Goal: Task Accomplishment & Management: Manage account settings

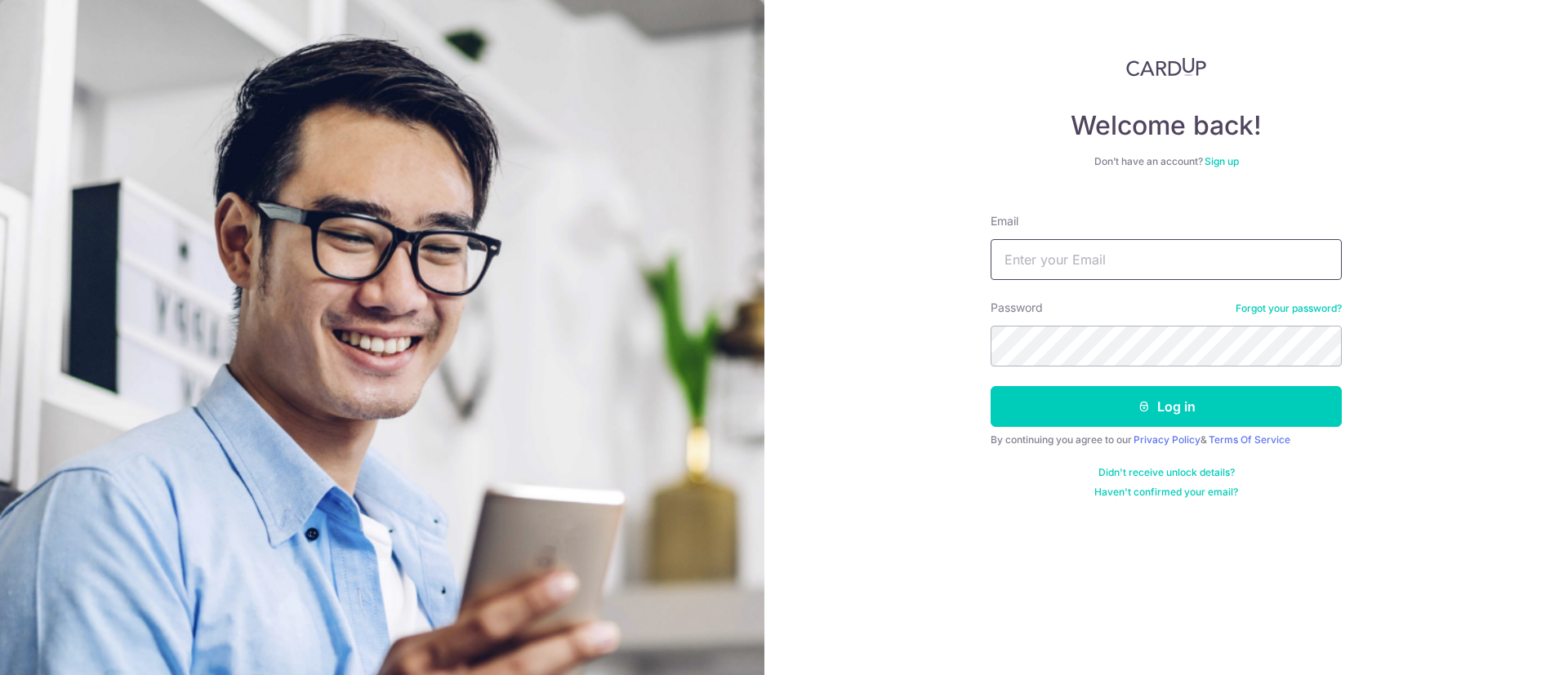
click at [1093, 275] on input "Email" at bounding box center [1166, 259] width 351 height 41
type input "[EMAIL_ADDRESS][DOMAIN_NAME]"
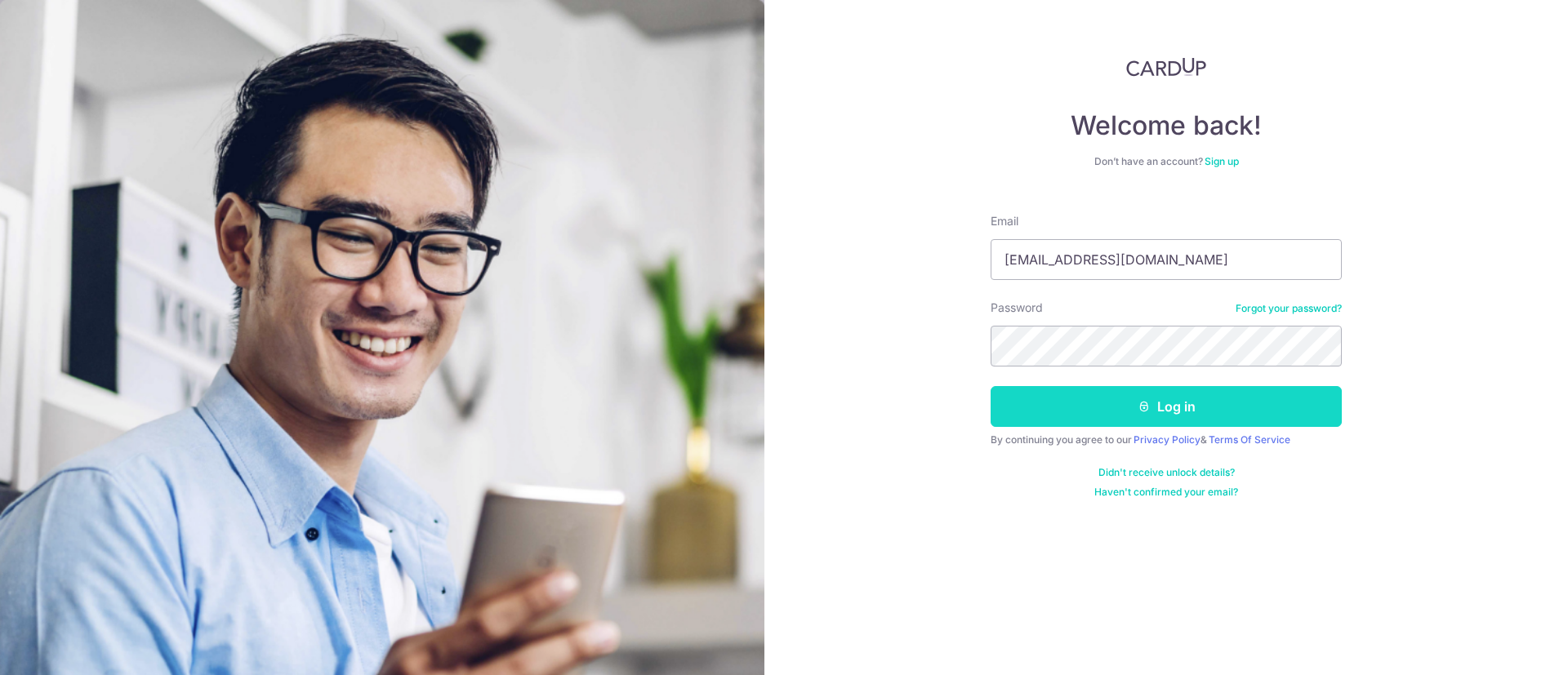
click at [1206, 421] on button "Log in" at bounding box center [1166, 407] width 351 height 41
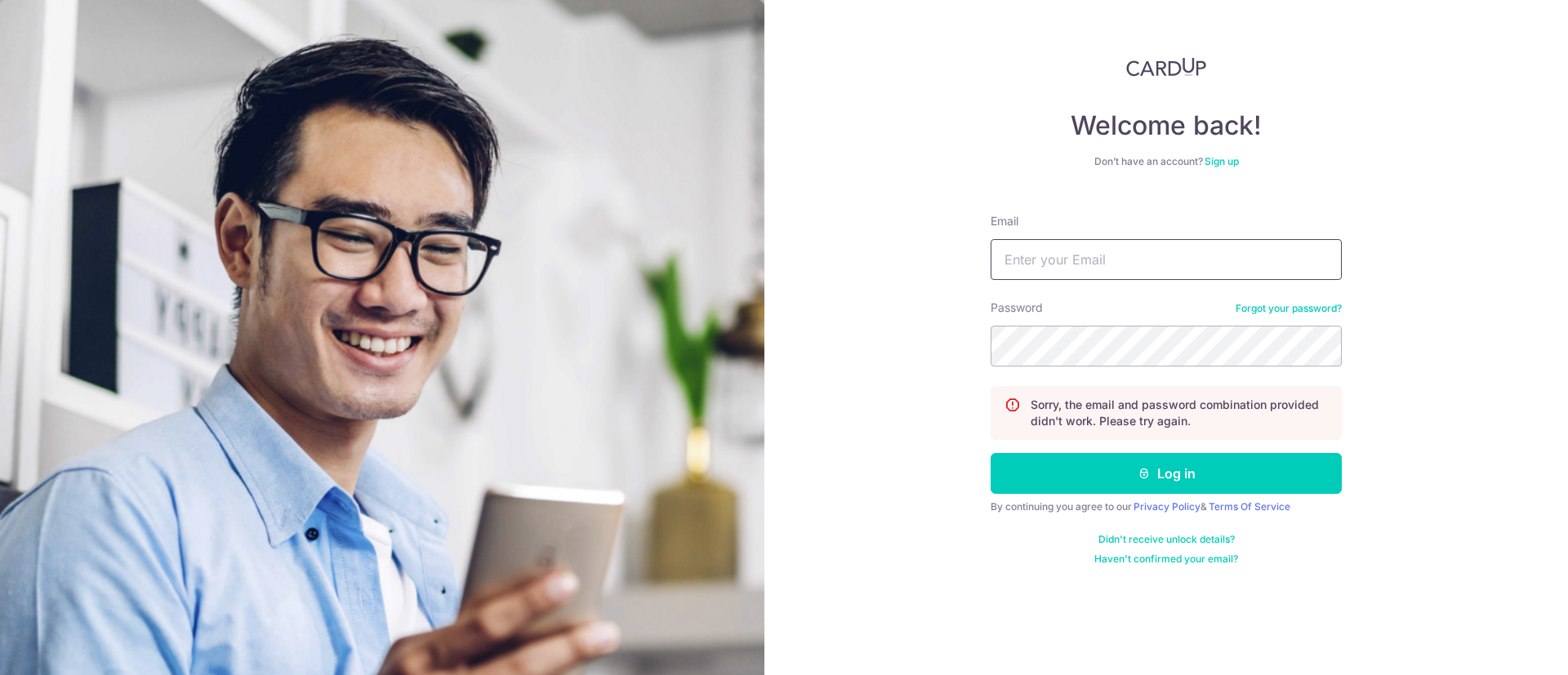
click at [1117, 239] on input "Email" at bounding box center [1166, 259] width 351 height 41
type input "[EMAIL_ADDRESS][DOMAIN_NAME]"
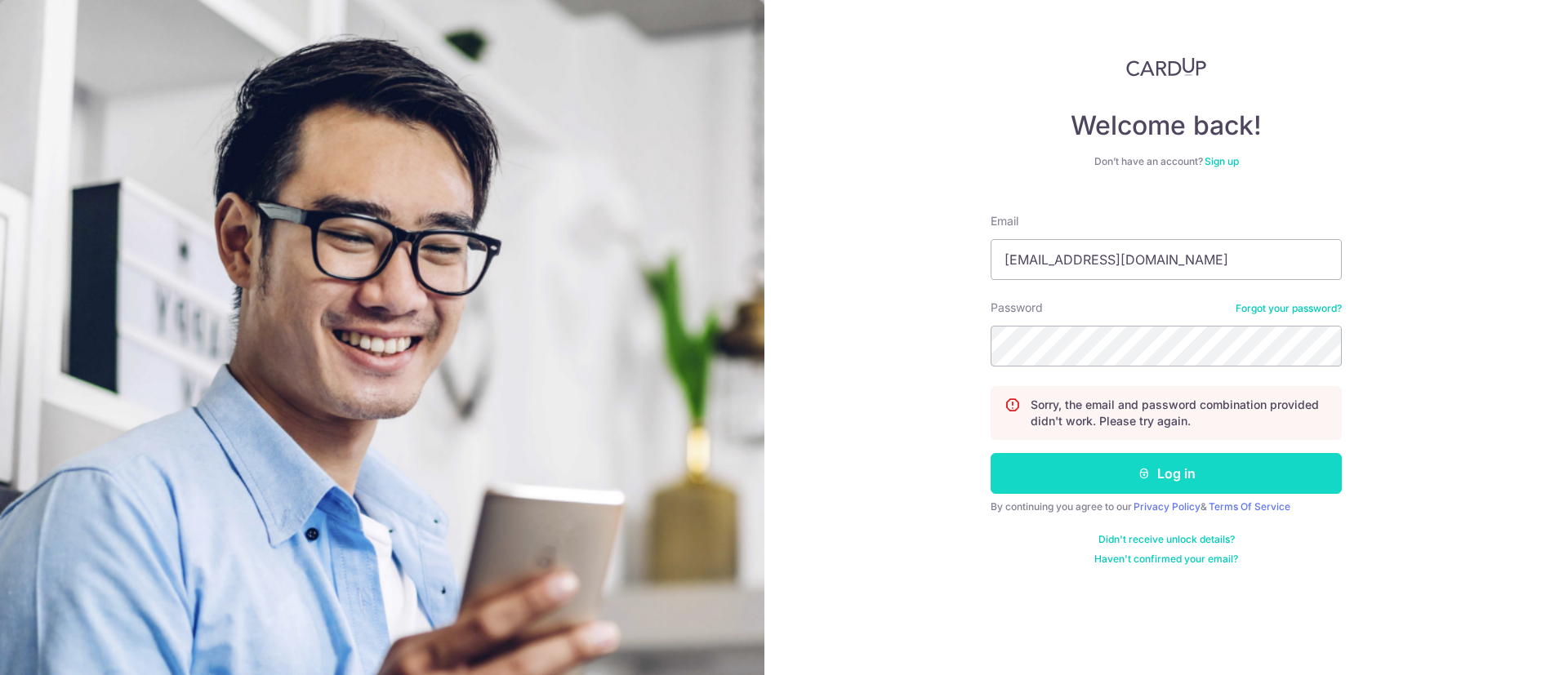
click at [1147, 480] on button "Log in" at bounding box center [1166, 474] width 351 height 41
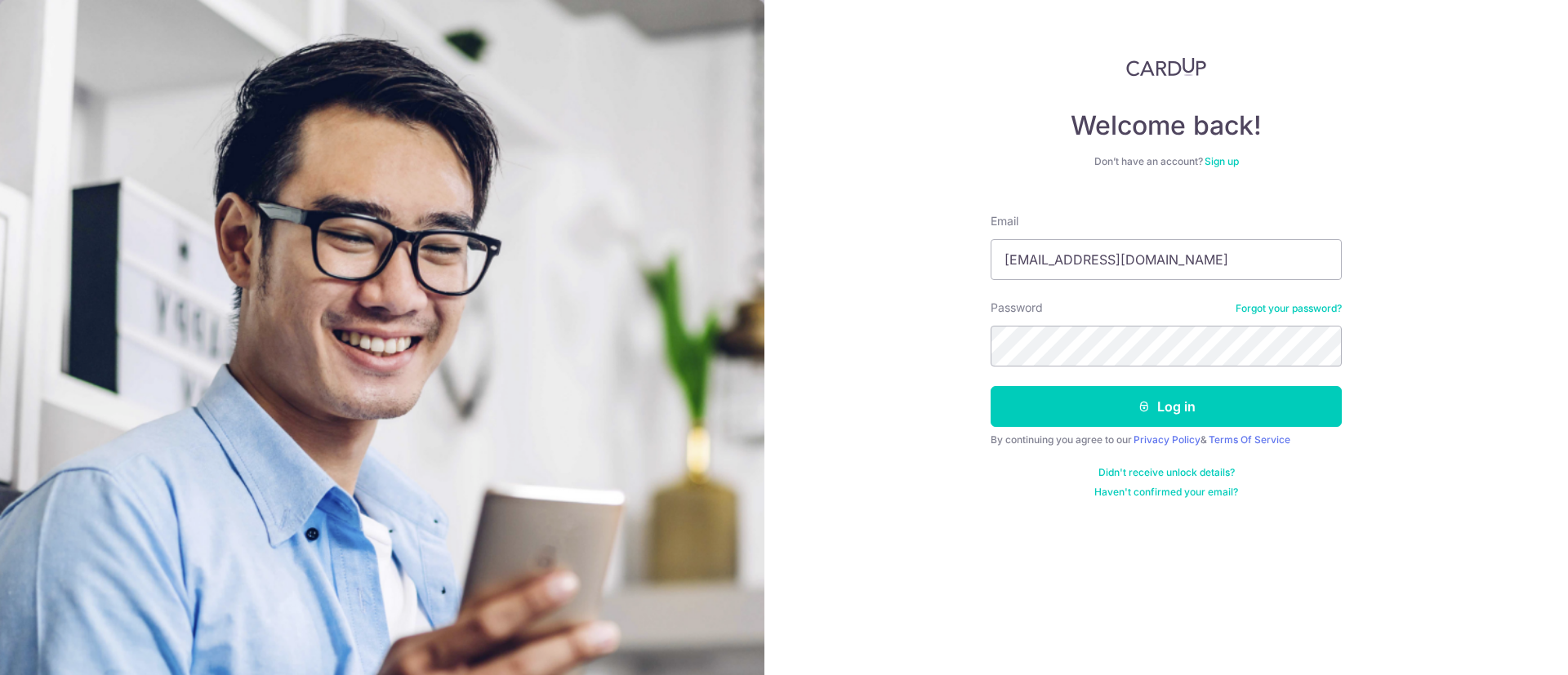
type input "[EMAIL_ADDRESS][DOMAIN_NAME]"
click at [991, 387] on button "Log in" at bounding box center [1166, 407] width 351 height 41
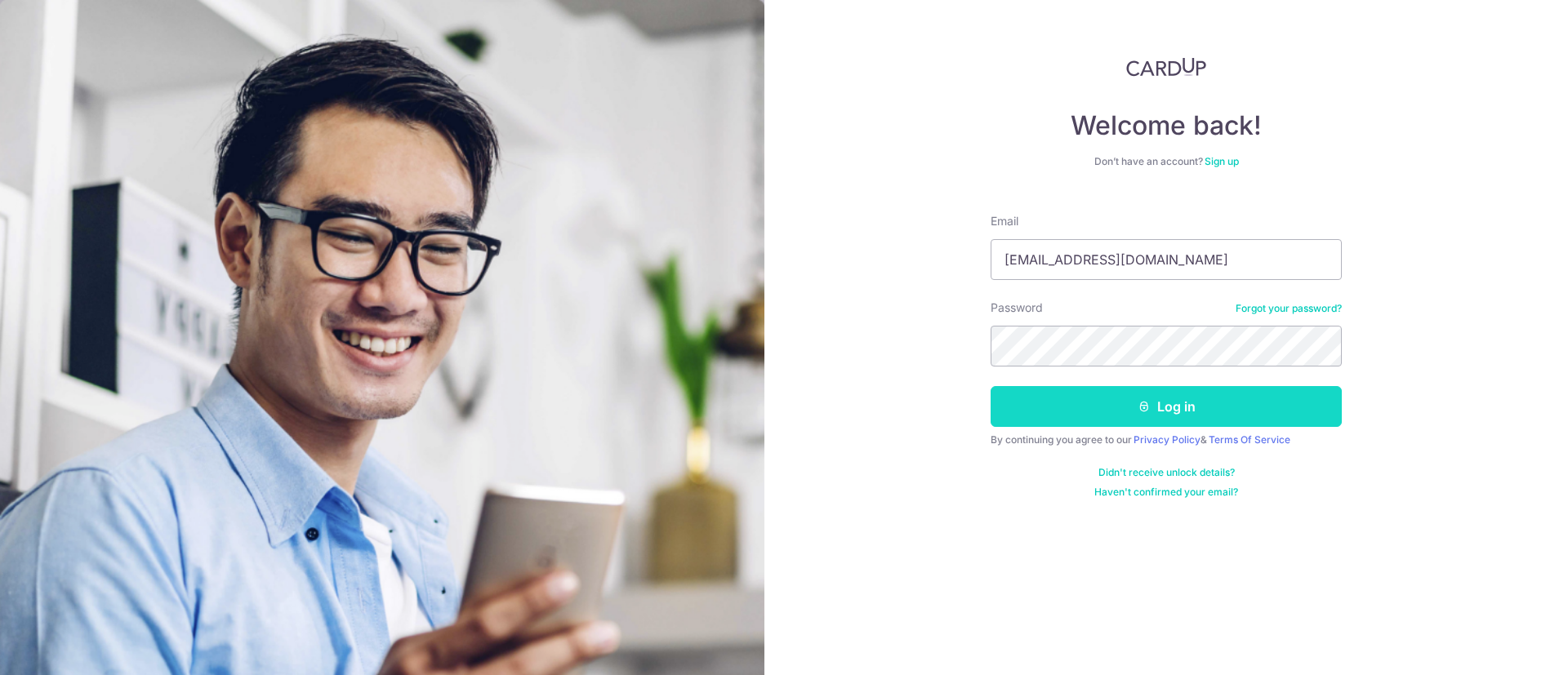
click at [1102, 395] on button "Log in" at bounding box center [1166, 407] width 351 height 41
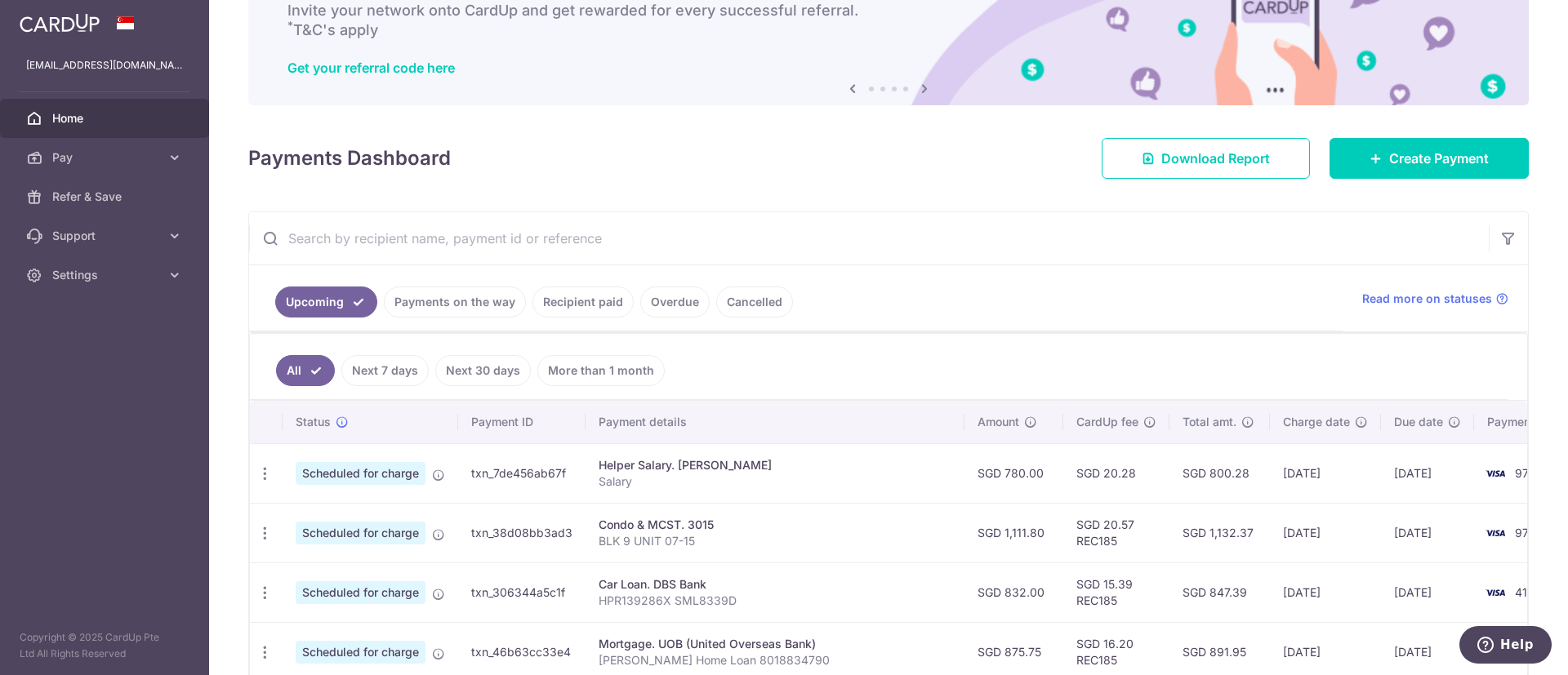
scroll to position [121, 0]
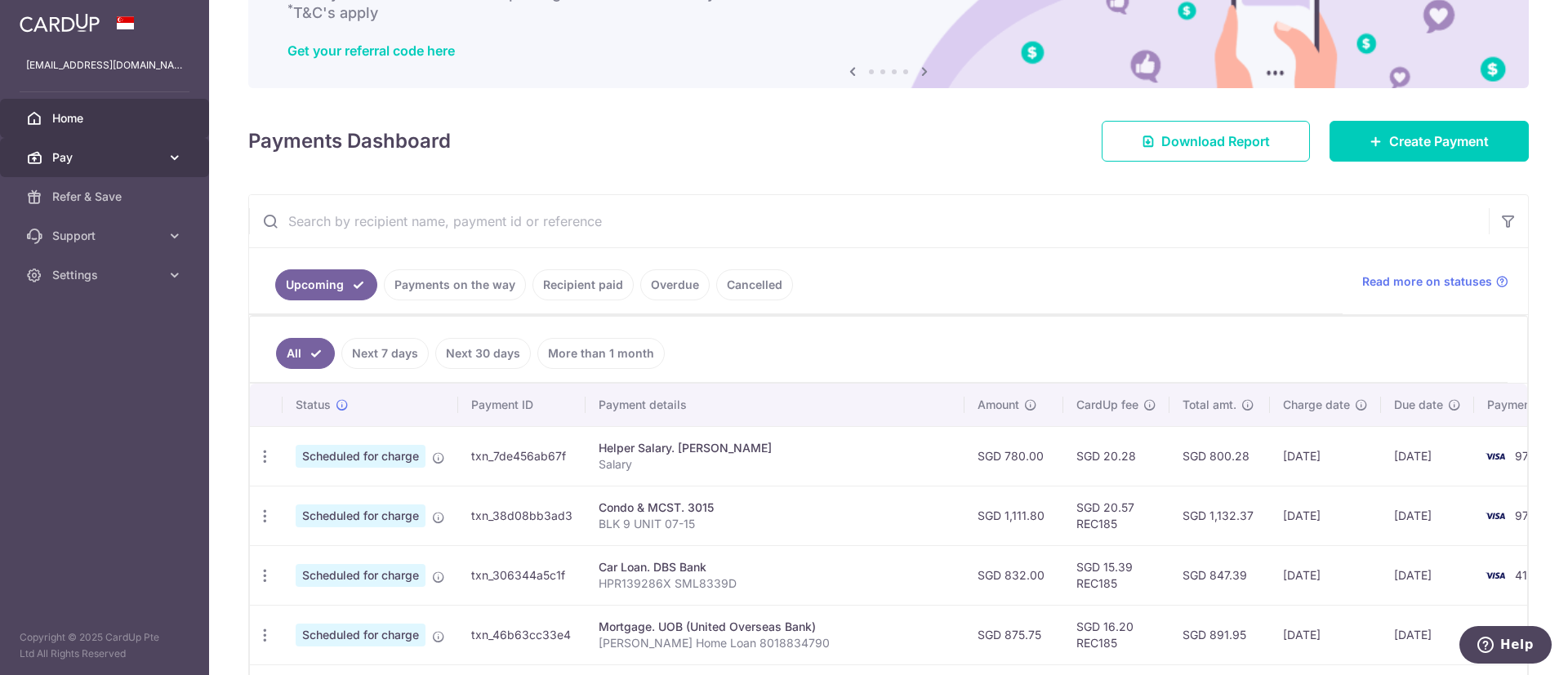
click at [163, 159] on link "Pay" at bounding box center [104, 158] width 209 height 39
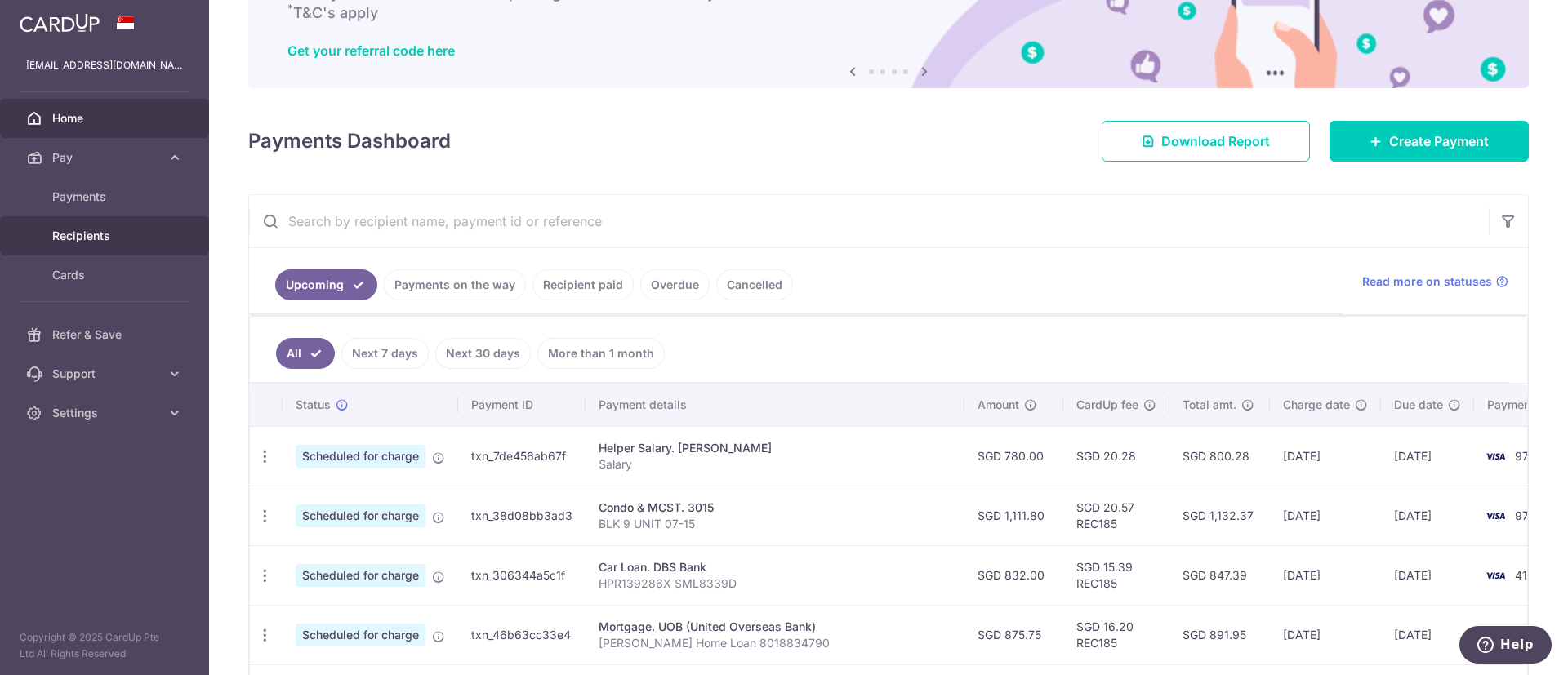
click at [100, 233] on span "Recipients" at bounding box center [106, 236] width 108 height 16
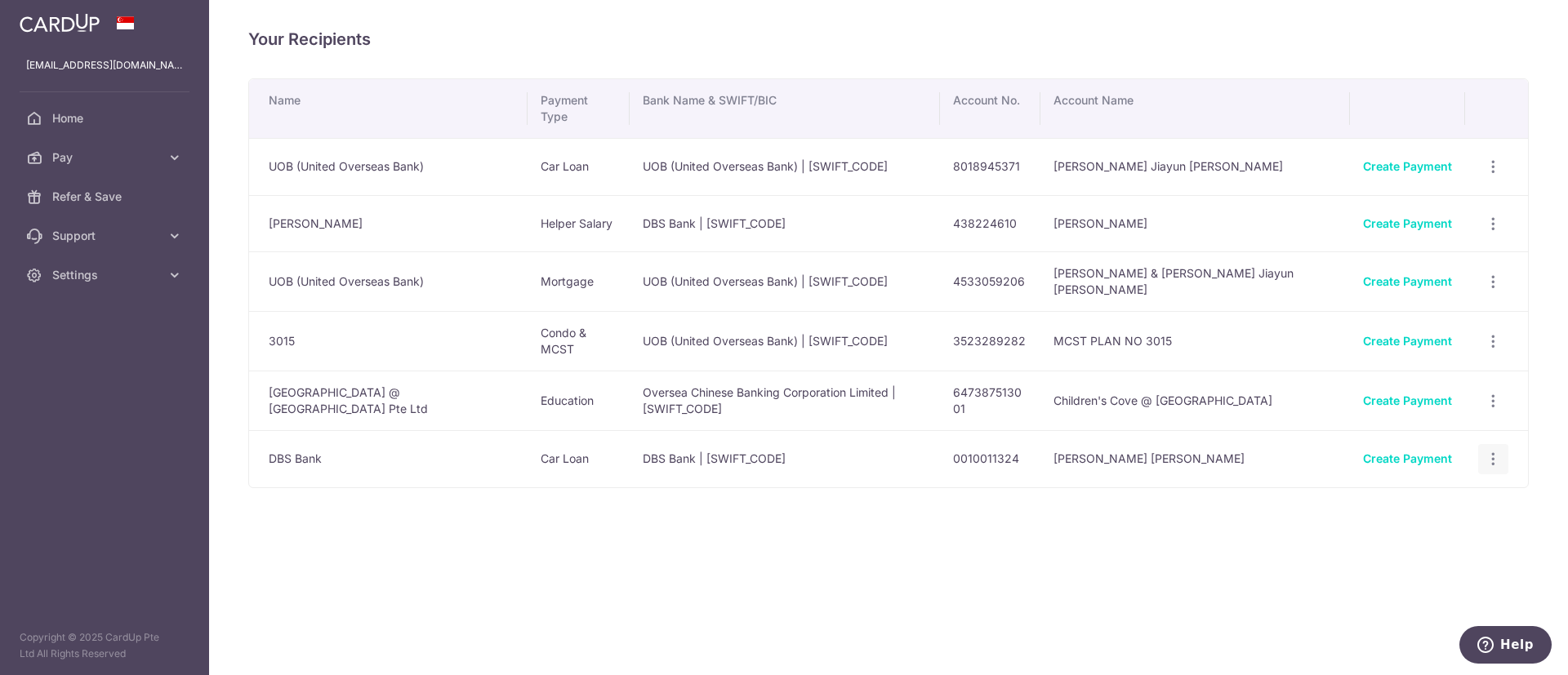
click at [1493, 451] on icon "button" at bounding box center [1494, 459] width 17 height 17
click at [1455, 495] on span "View/Edit" at bounding box center [1439, 504] width 111 height 20
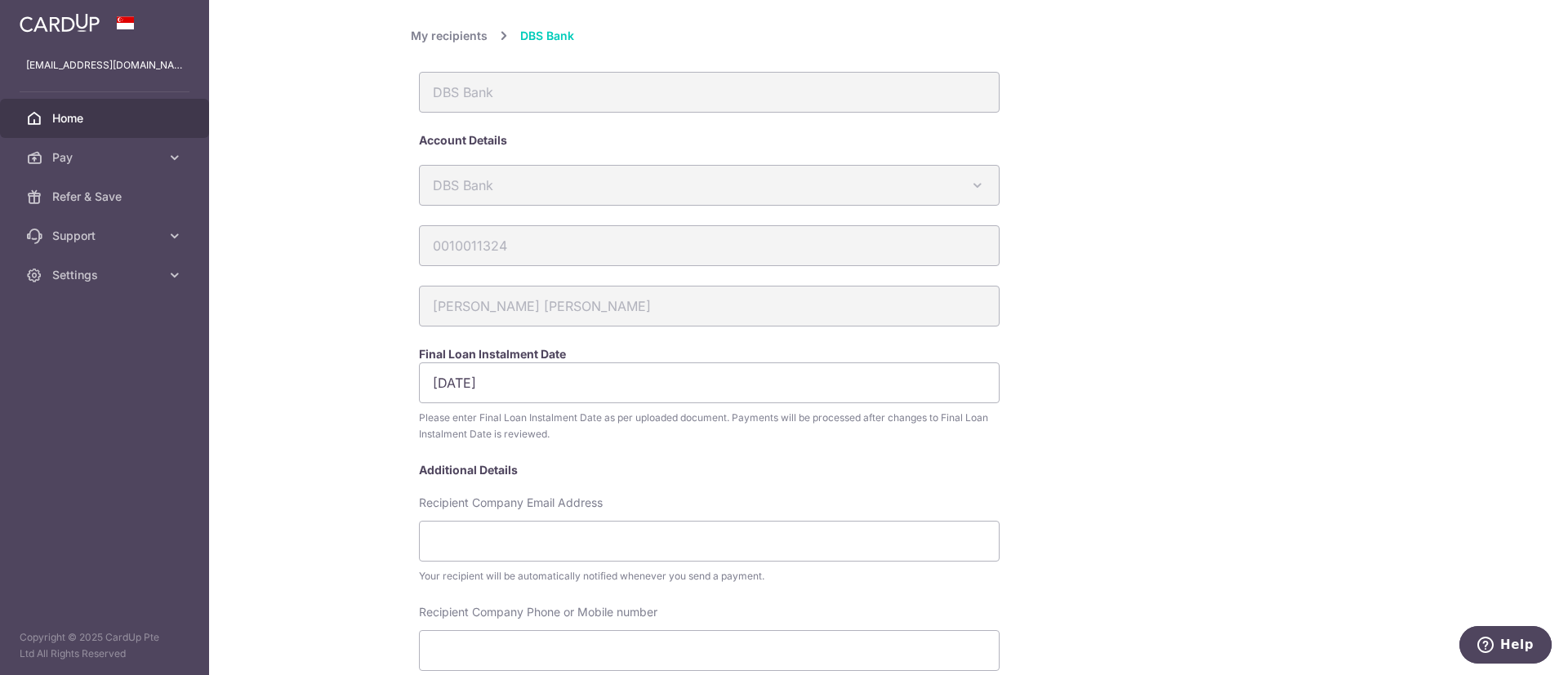
click at [48, 123] on link "Home" at bounding box center [104, 119] width 209 height 39
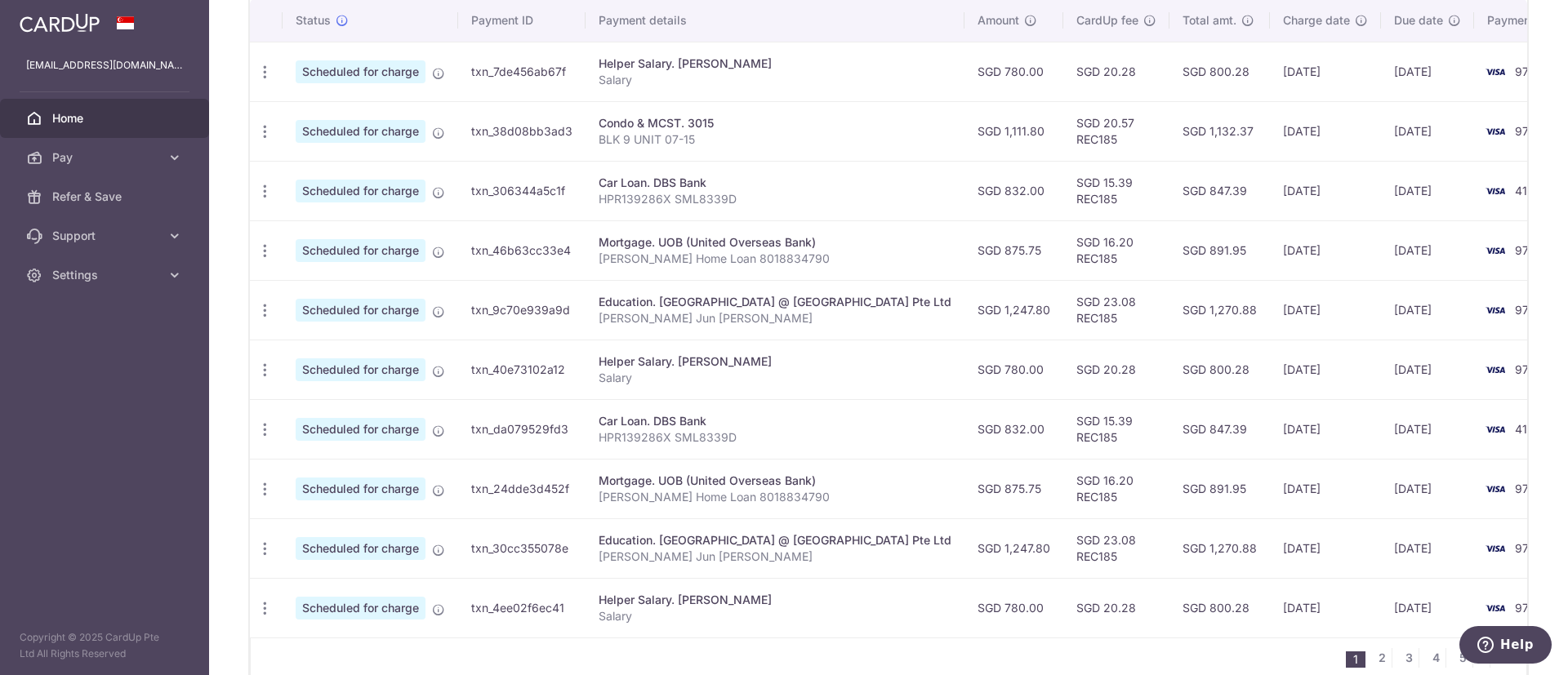
click at [702, 282] on td "Education. Children's Cove Preschool @ Pasir Ris Pte Ltd Leong Jun Ming Asher" at bounding box center [775, 310] width 379 height 60
click at [721, 286] on td "Education. Children's Cove Preschool @ Pasir Ris Pte Ltd Leong Jun Ming Asher" at bounding box center [775, 310] width 379 height 60
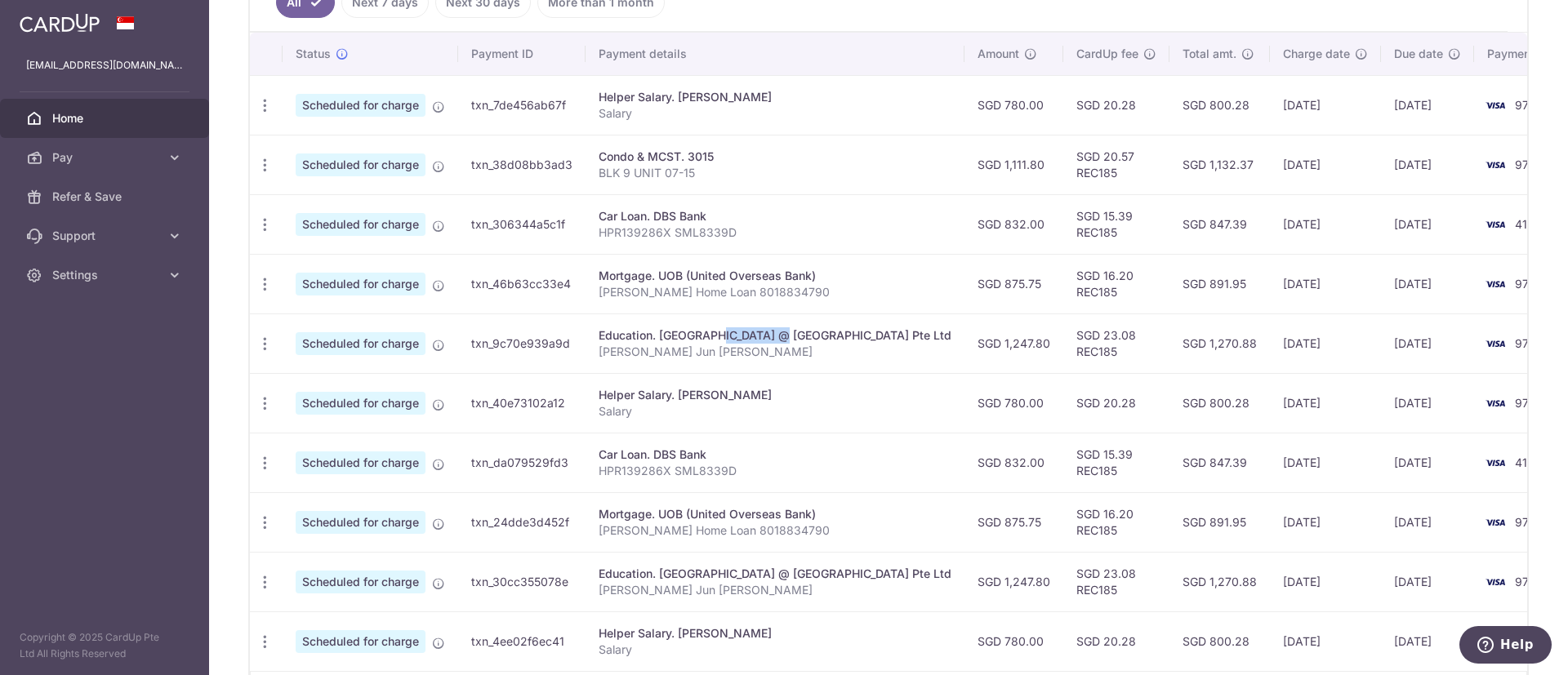
scroll to position [474, 0]
click at [765, 280] on div "Mortgage. UOB (United Overseas Bank)" at bounding box center [774, 274] width 353 height 16
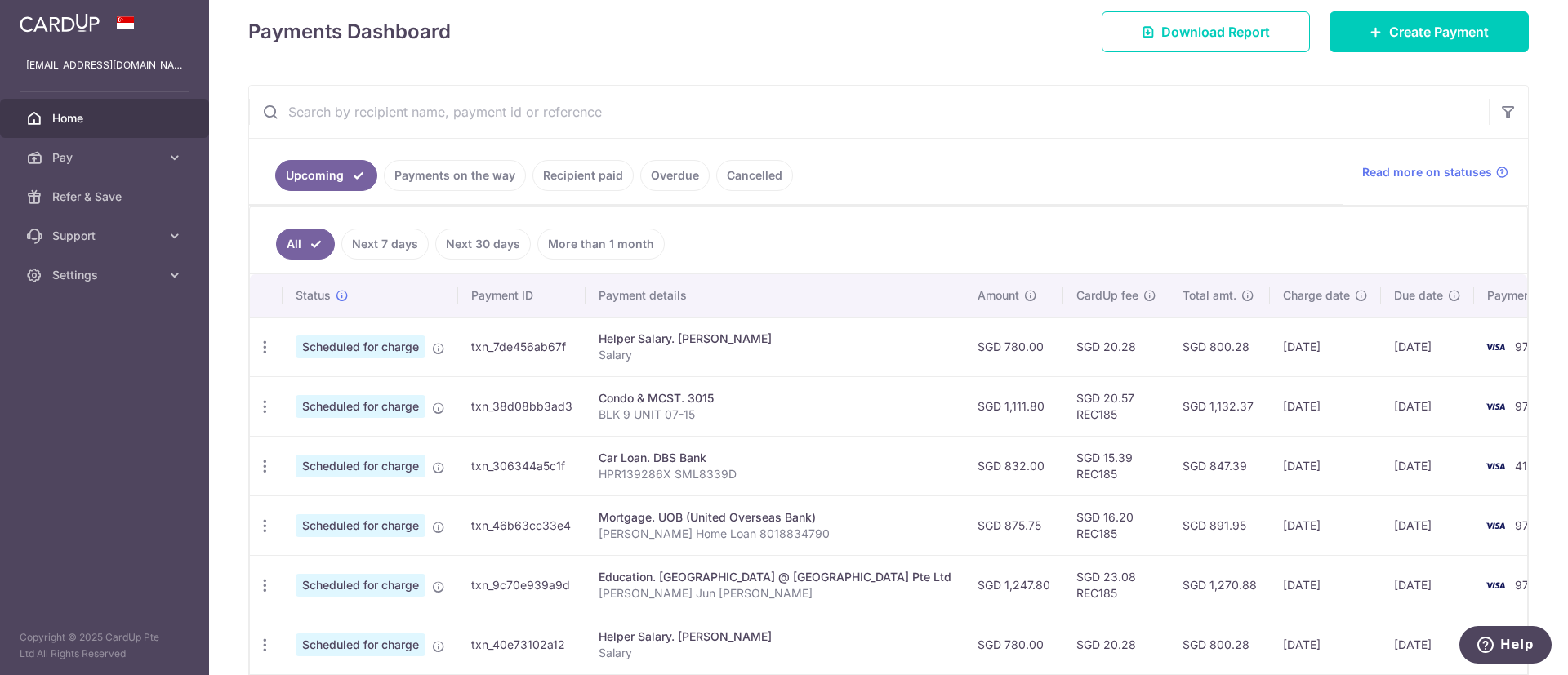
scroll to position [352, 0]
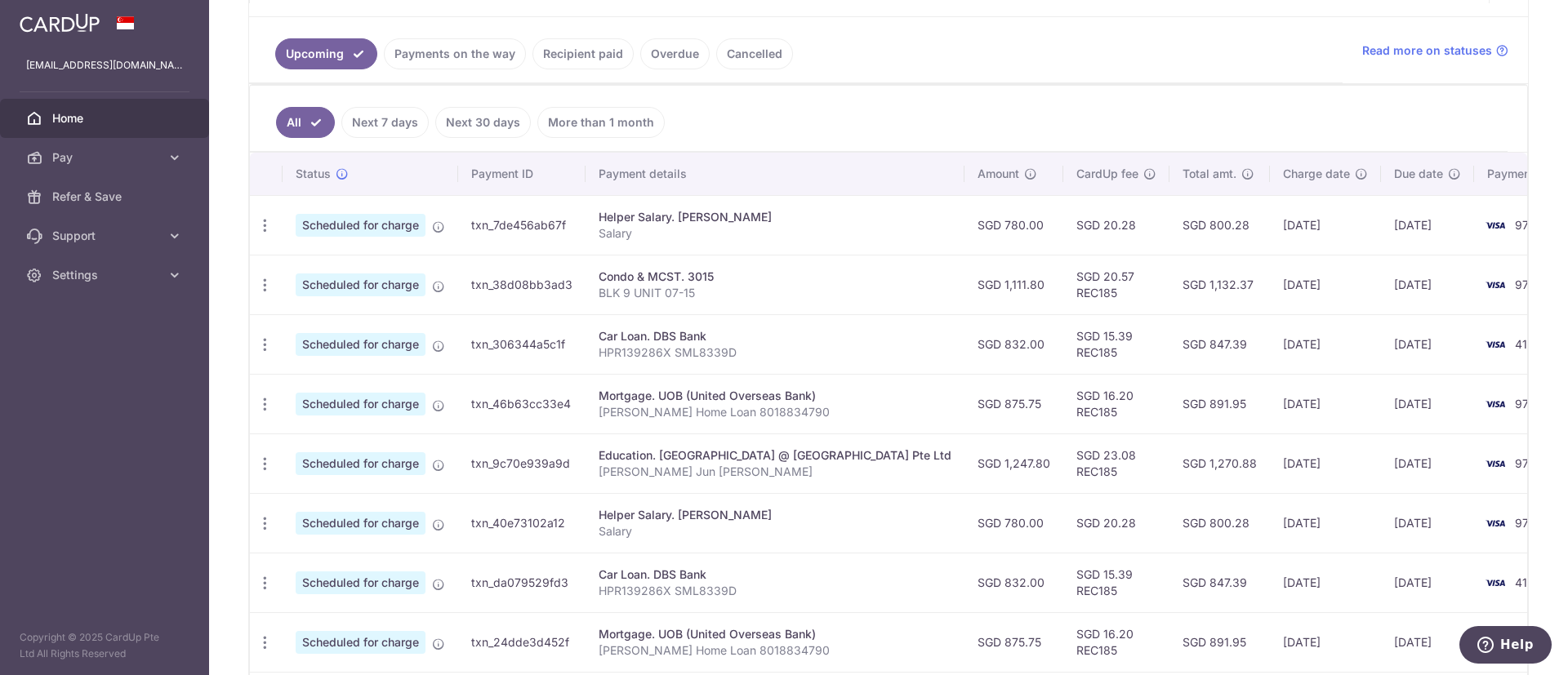
click at [812, 285] on p "BLK 9 UNIT 07-15" at bounding box center [774, 293] width 353 height 16
